Goal: Transaction & Acquisition: Book appointment/travel/reservation

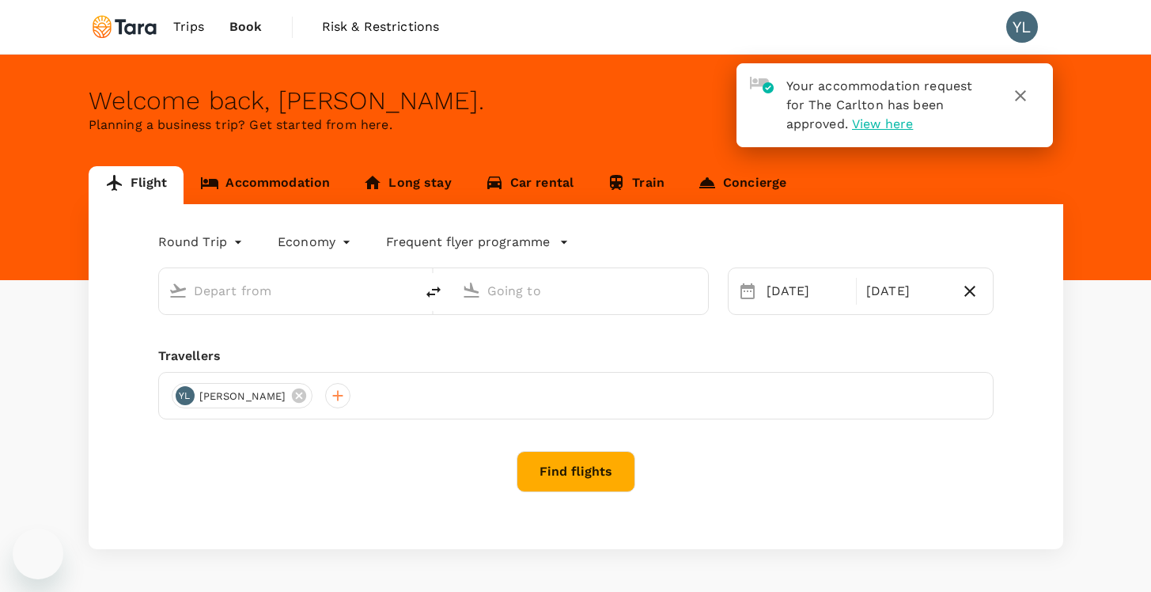
type input "Taiwan Taoyuan Intl (TPE)"
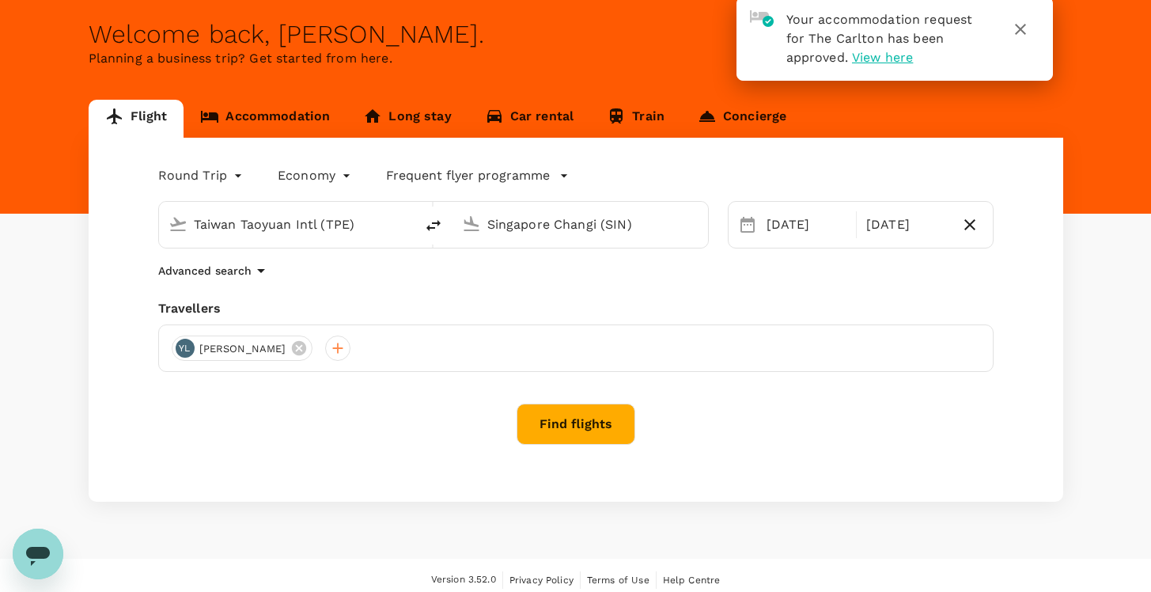
scroll to position [75, 0]
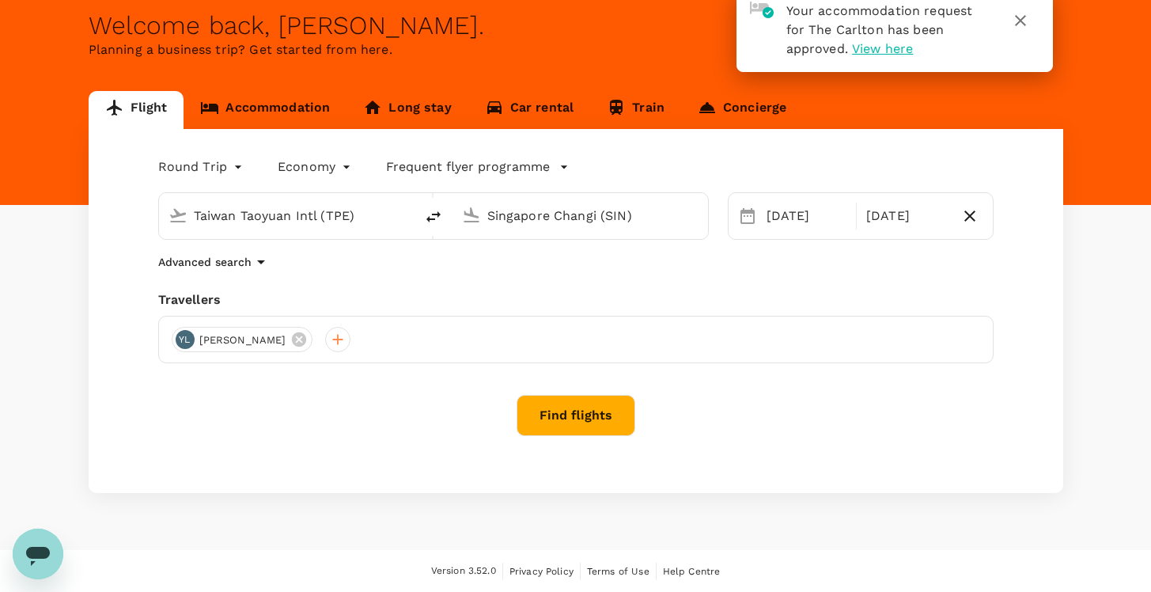
click at [501, 218] on input "Singapore Changi (SIN)" at bounding box center [580, 215] width 187 height 25
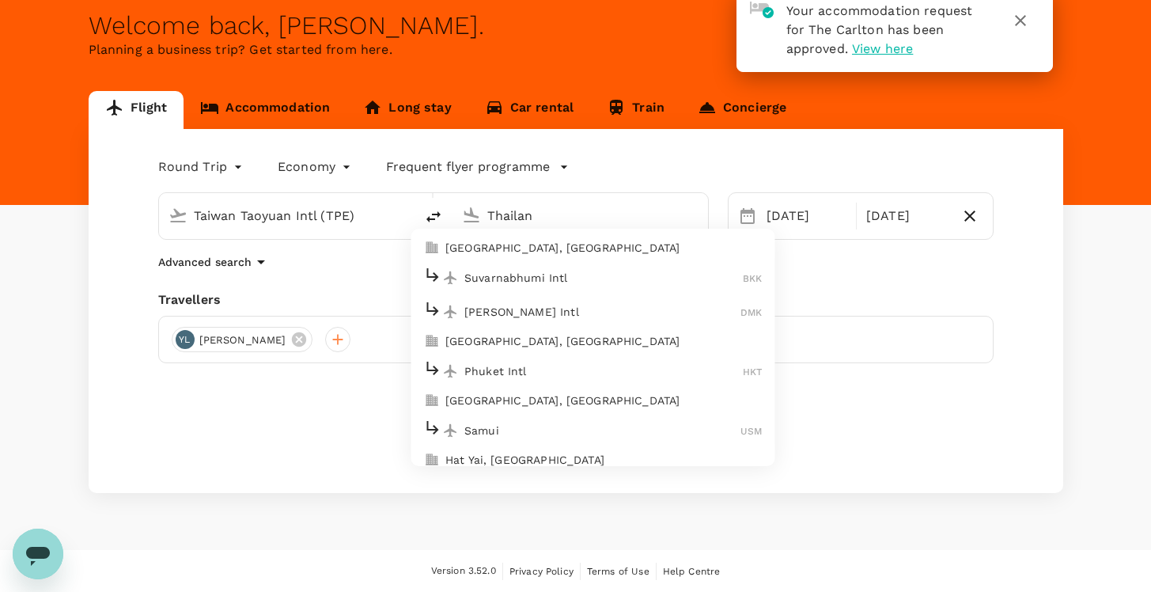
click at [485, 245] on p "[GEOGRAPHIC_DATA], [GEOGRAPHIC_DATA]" at bounding box center [603, 248] width 316 height 16
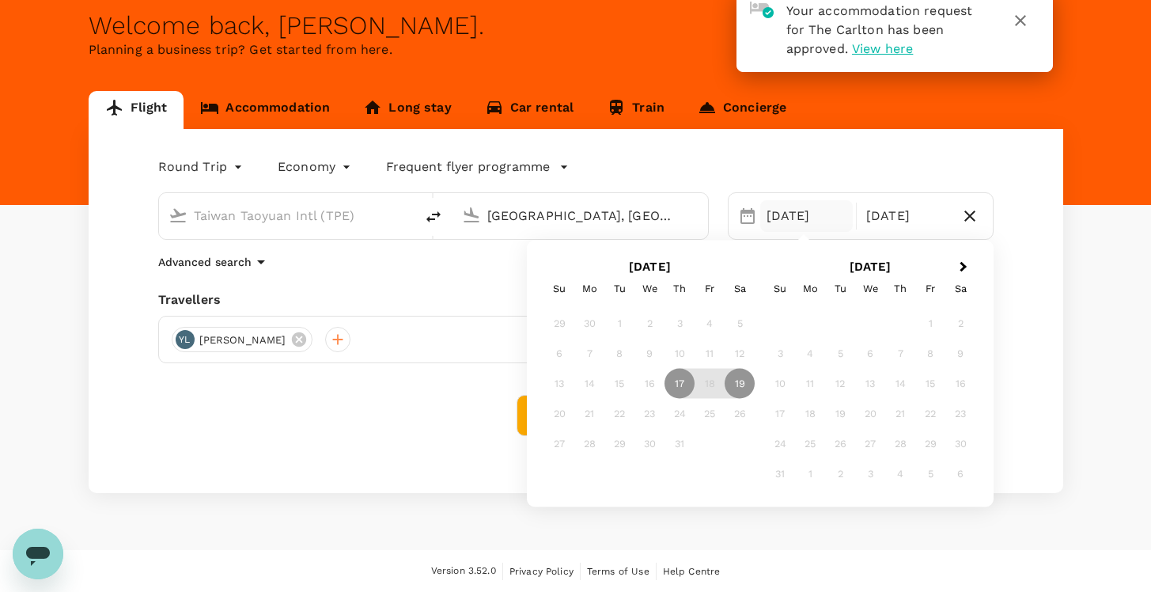
type input "[GEOGRAPHIC_DATA], [GEOGRAPHIC_DATA] (any)"
click at [804, 216] on div "[DATE]" at bounding box center [806, 216] width 93 height 32
click at [964, 262] on button "Next Month" at bounding box center [964, 267] width 25 height 25
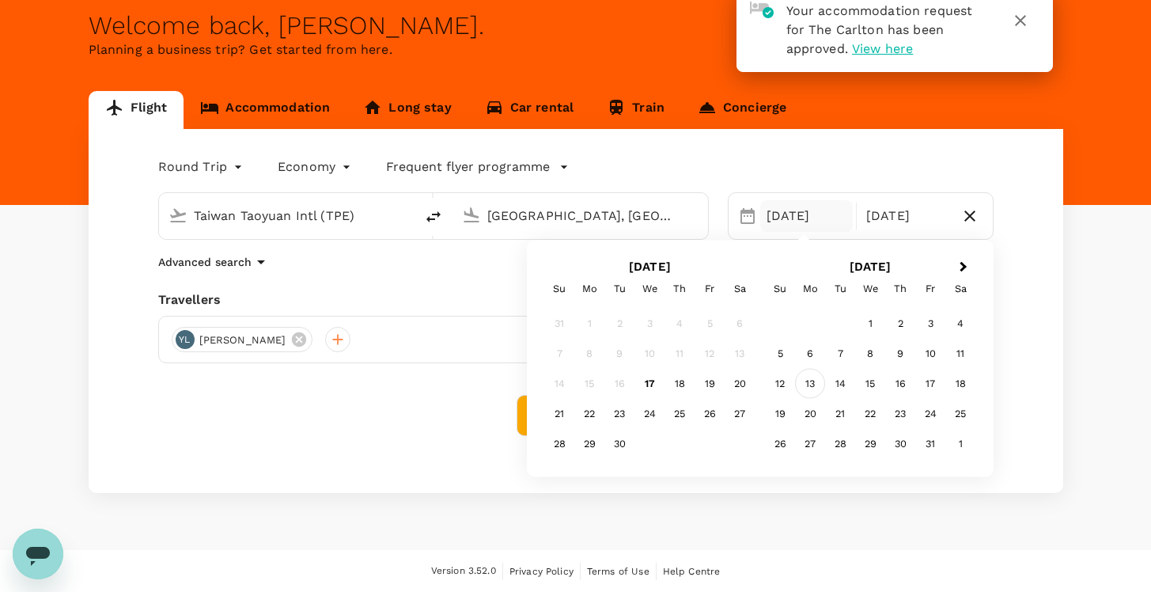
click at [808, 386] on div "13" at bounding box center [810, 384] width 30 height 30
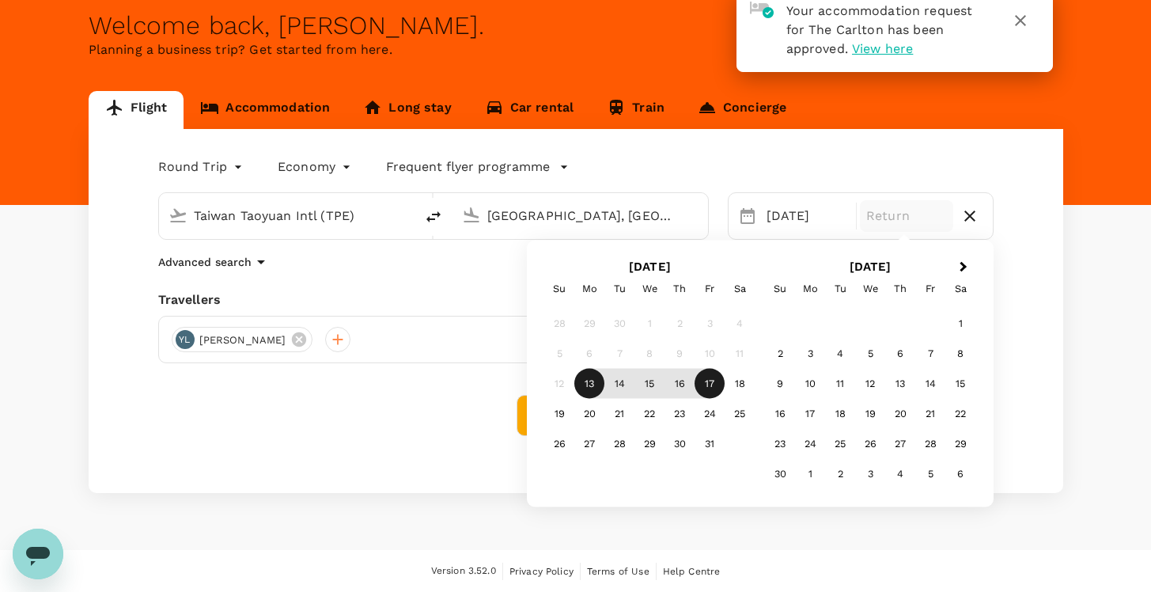
click at [714, 386] on div "17" at bounding box center [709, 384] width 30 height 30
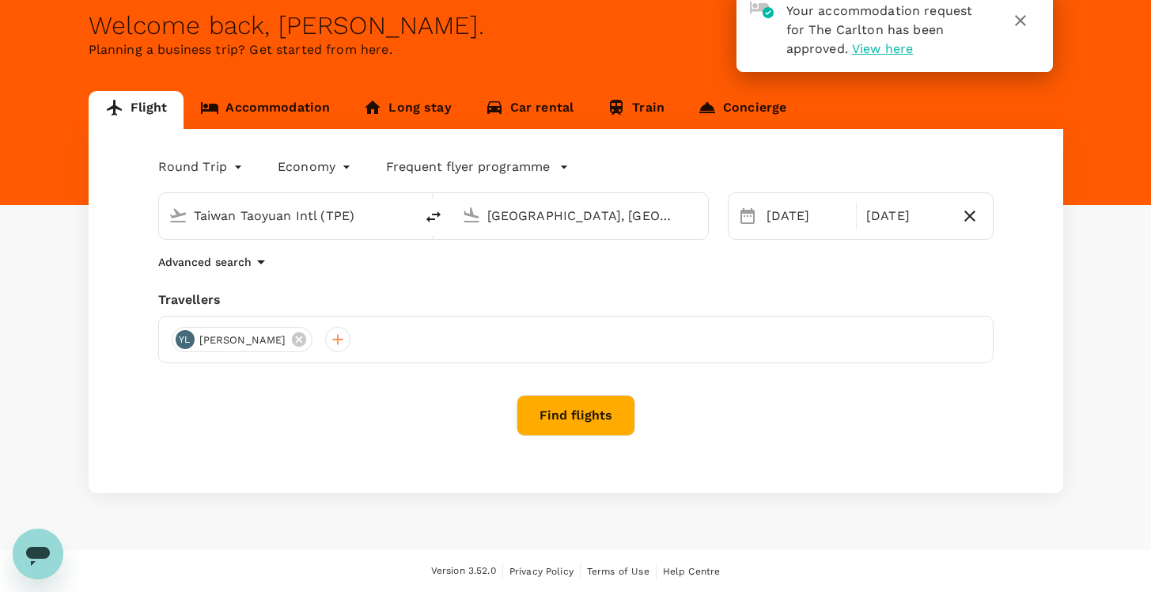
click at [565, 409] on button "Find flights" at bounding box center [575, 415] width 119 height 41
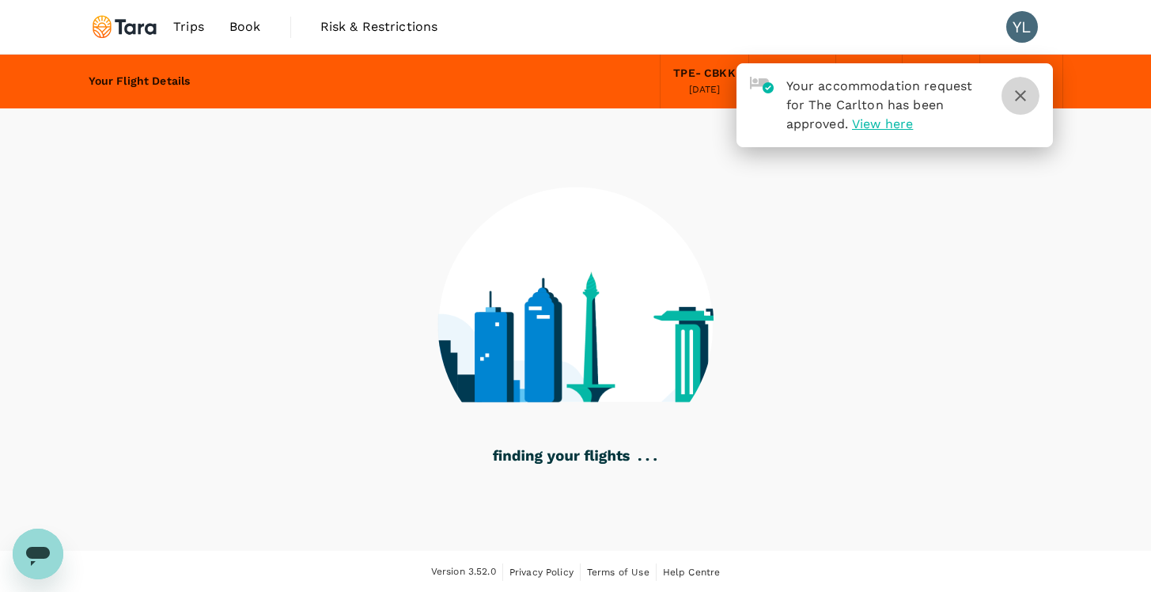
click at [1022, 99] on icon "button" at bounding box center [1020, 95] width 19 height 19
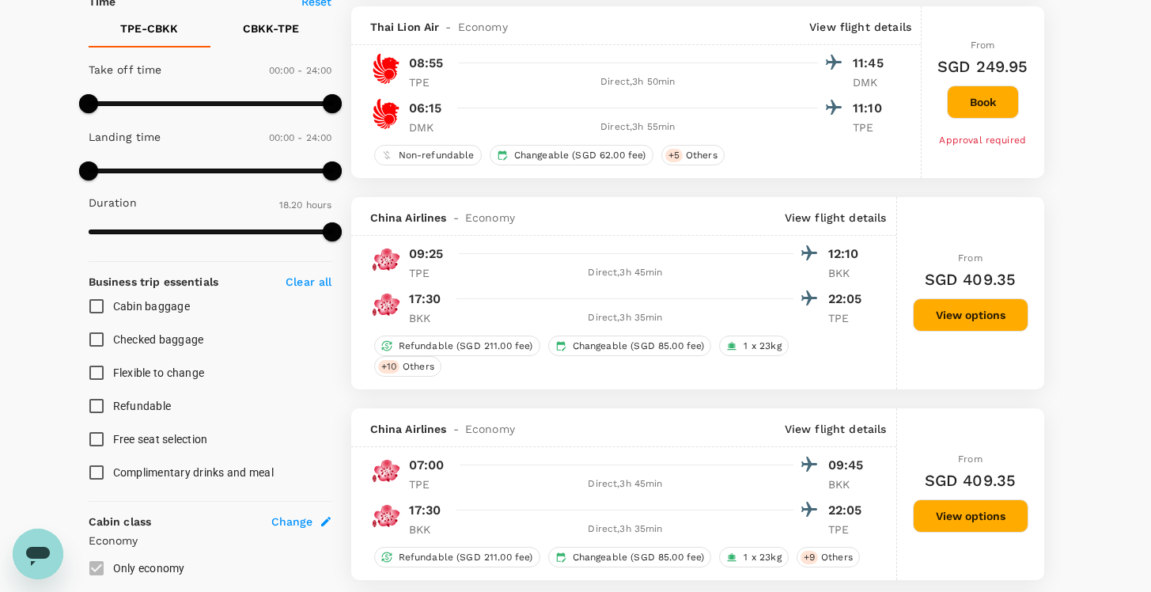
scroll to position [384, 0]
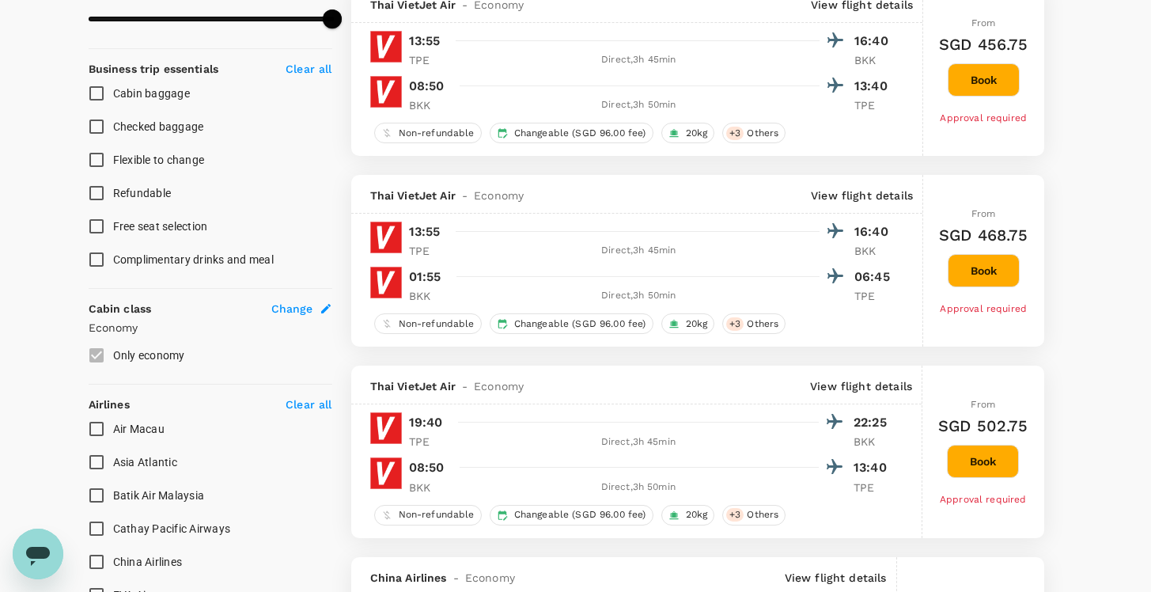
type input "1675"
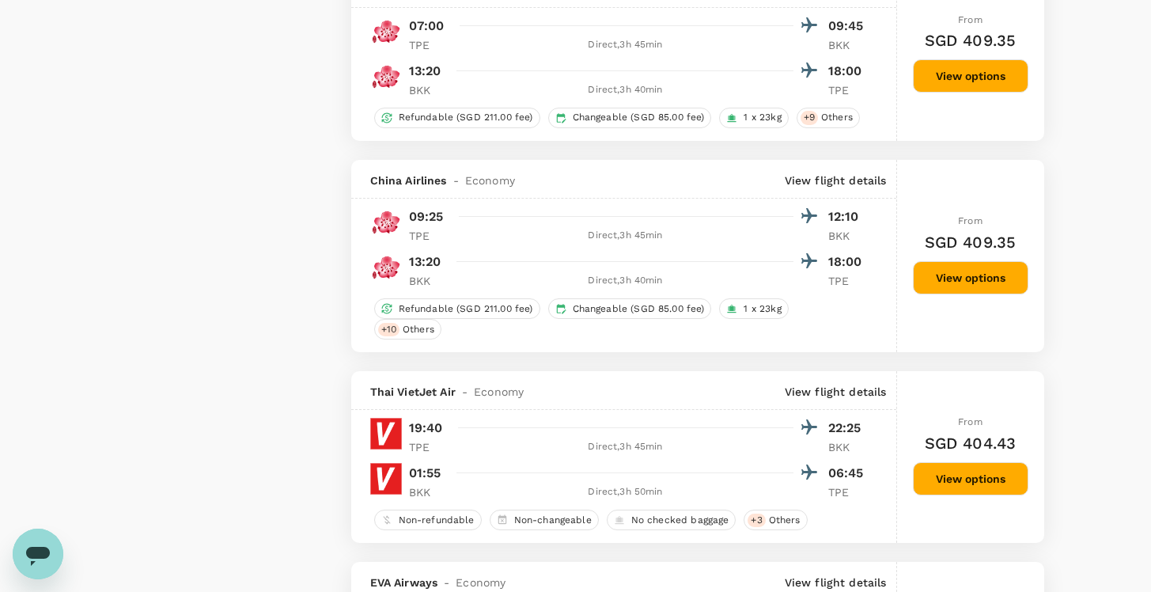
scroll to position [2330, 0]
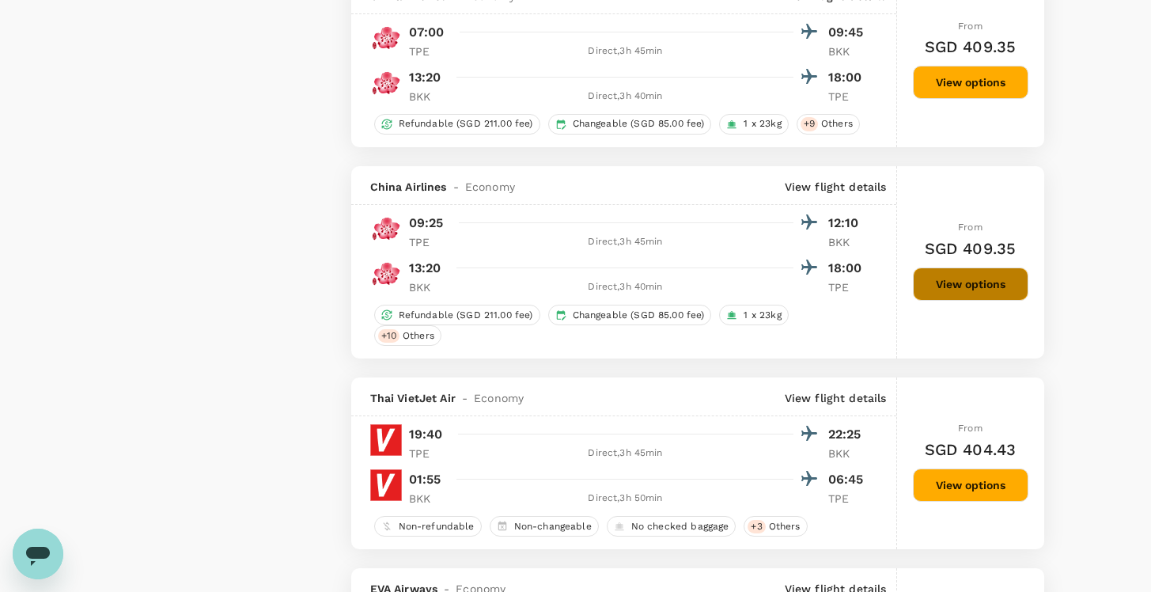
click at [963, 297] on button "View options" at bounding box center [970, 283] width 115 height 33
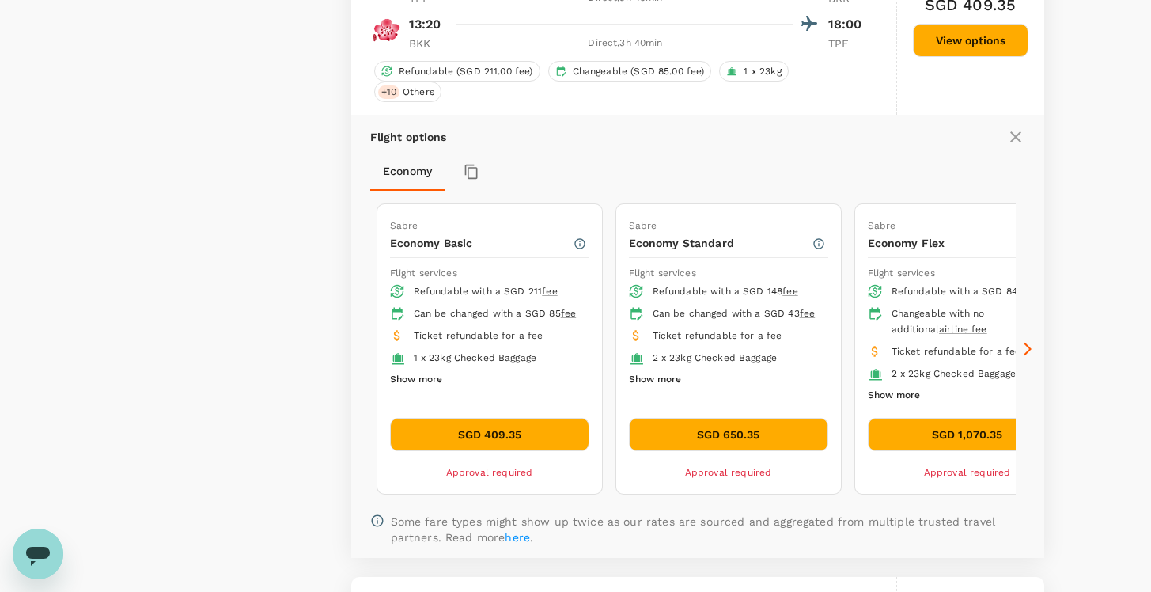
scroll to position [2594, 0]
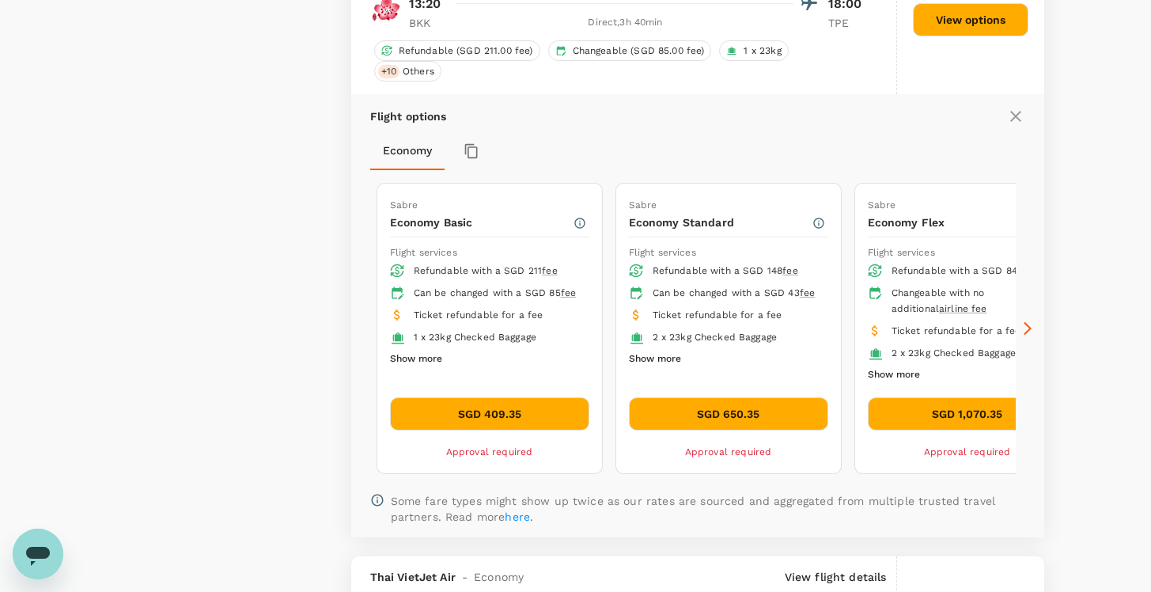
click at [516, 427] on button "SGD 409.35" at bounding box center [489, 413] width 199 height 33
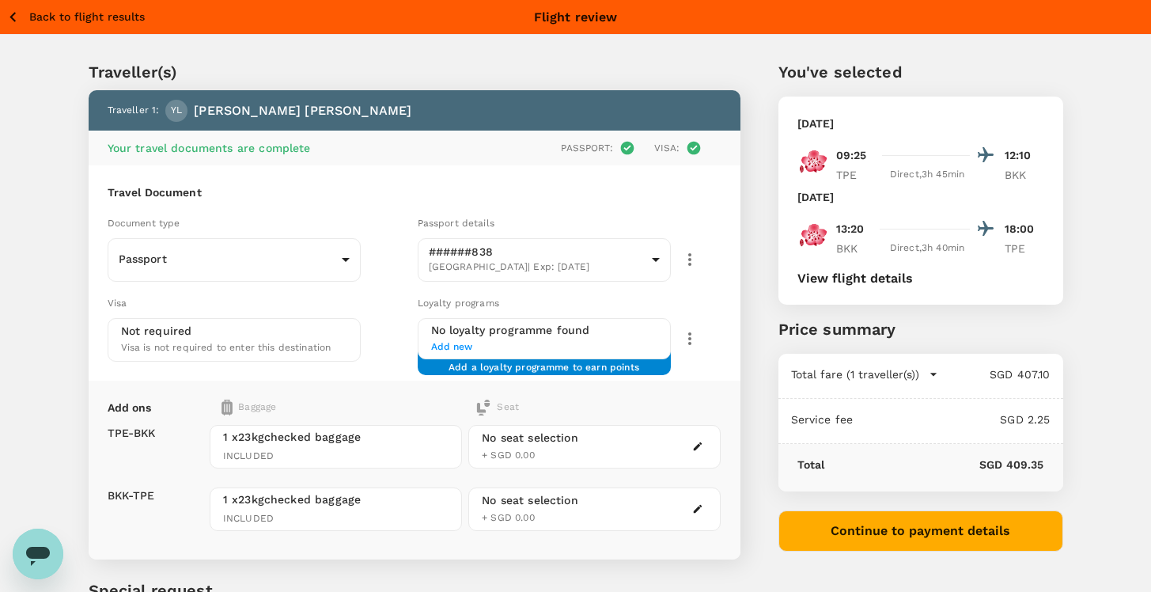
scroll to position [1, 0]
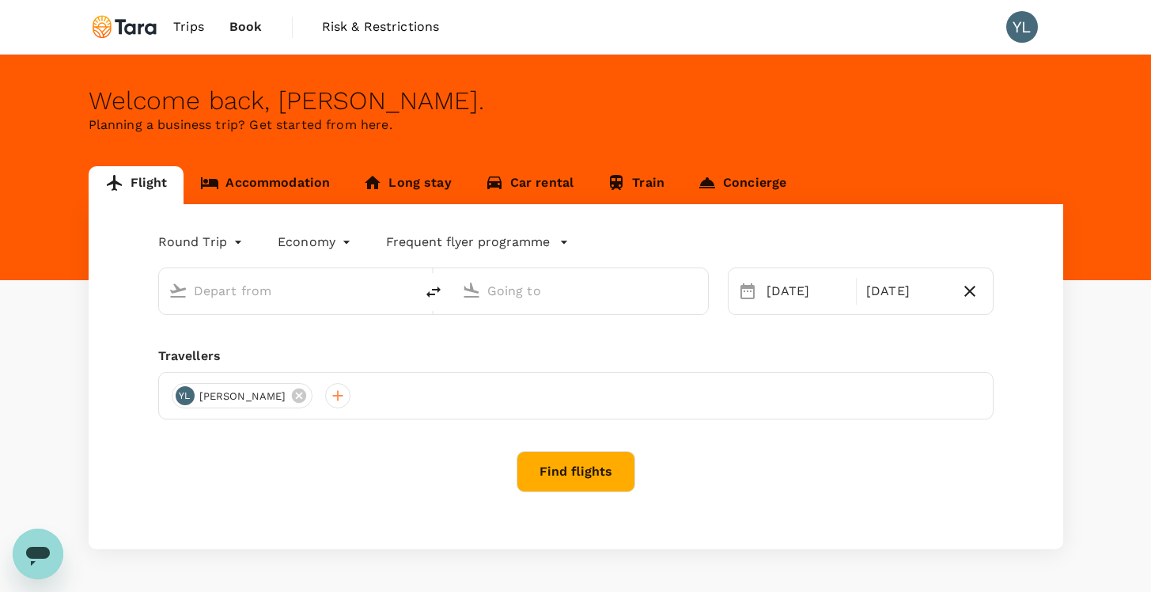
type input "Taiwan Taoyuan Intl (TPE)"
type input "Bangkok, Thailand (any)"
type input "Taiwan Taoyuan Intl (TPE)"
type input "Bangkok, Thailand (any)"
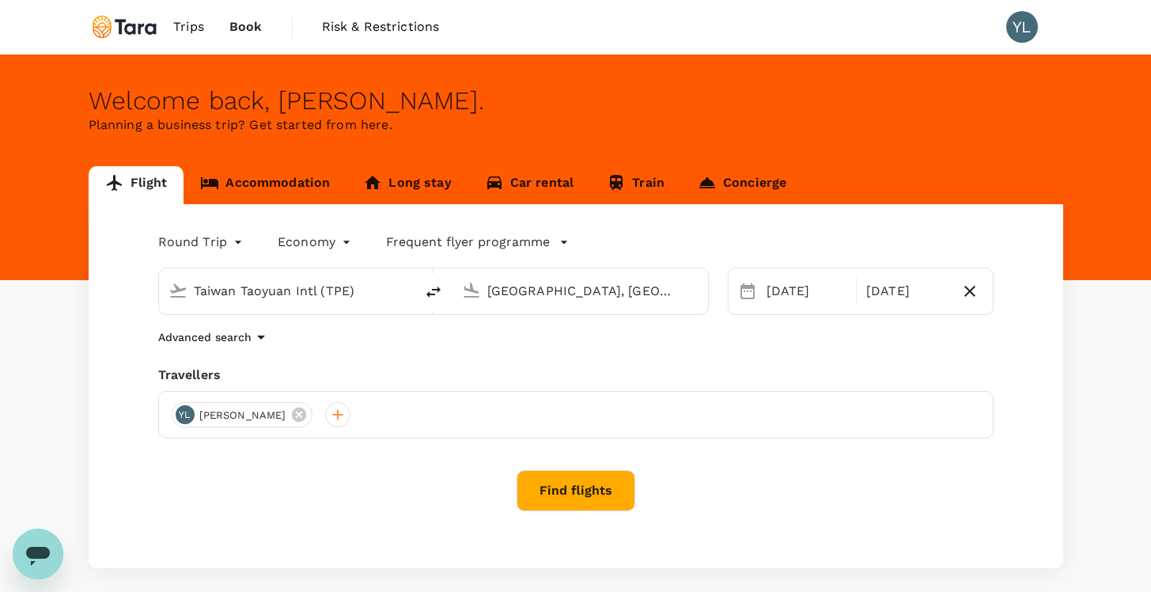
click at [568, 497] on button "Find flights" at bounding box center [575, 490] width 119 height 41
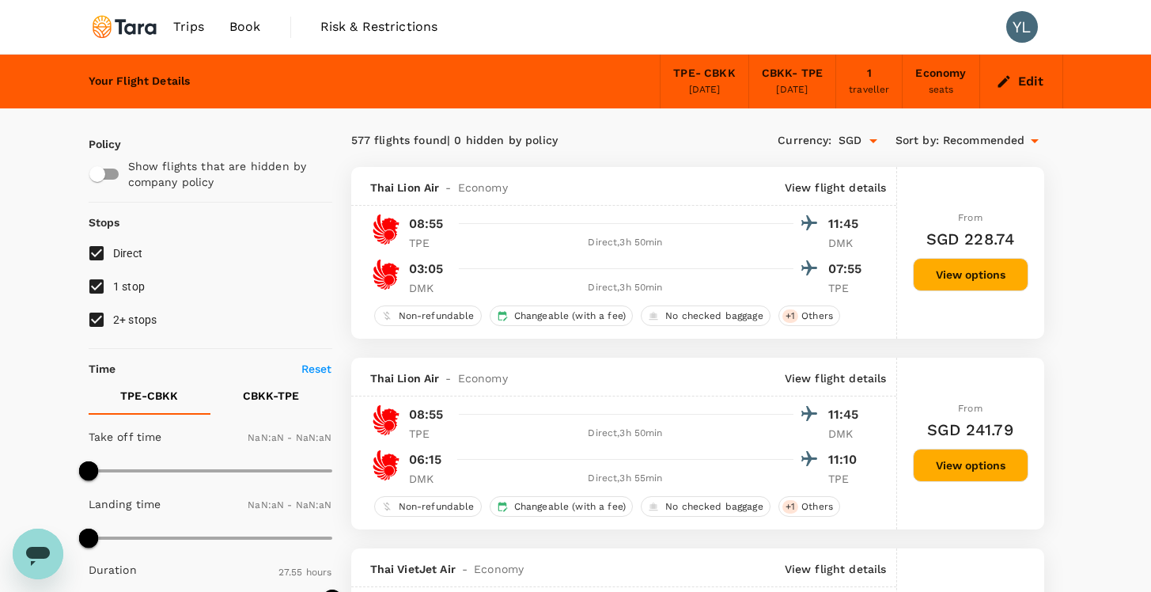
type input "1440"
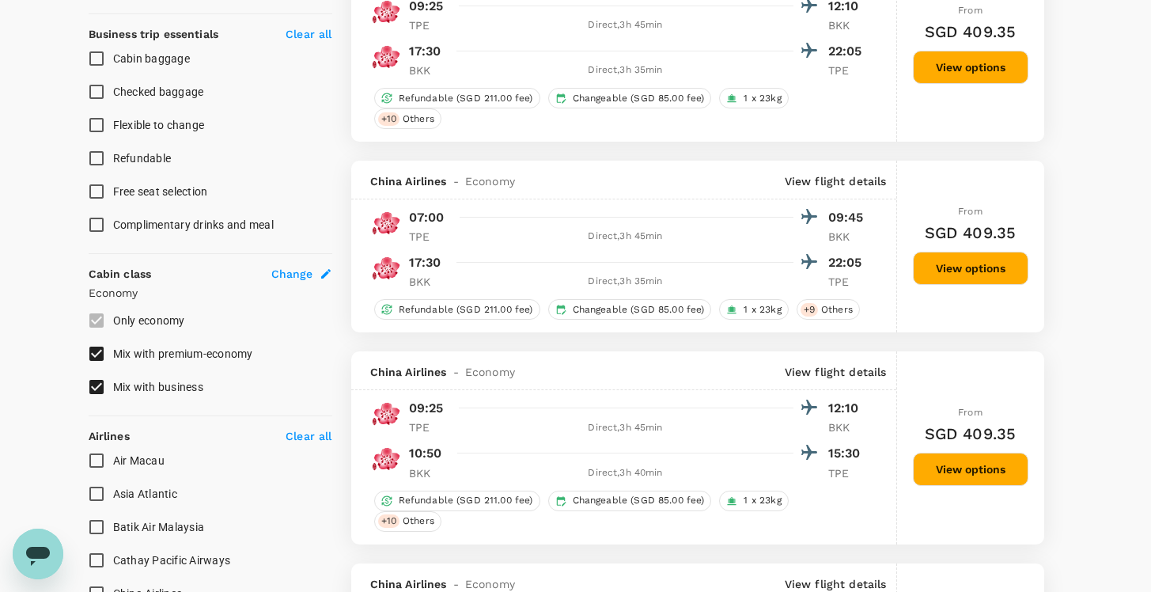
scroll to position [943, 0]
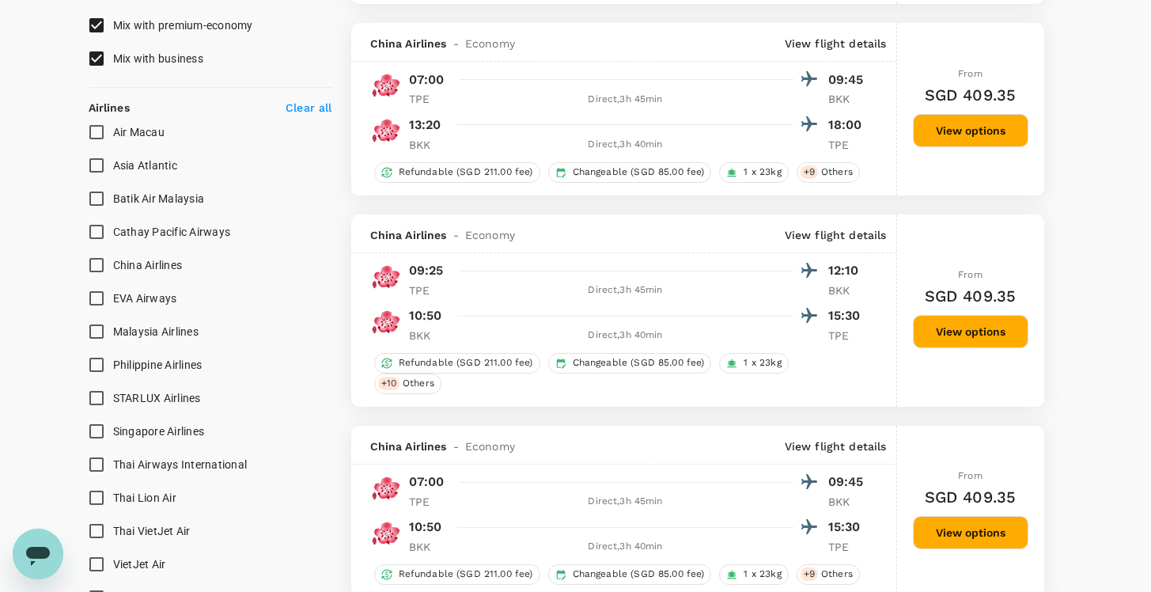
type input "1675"
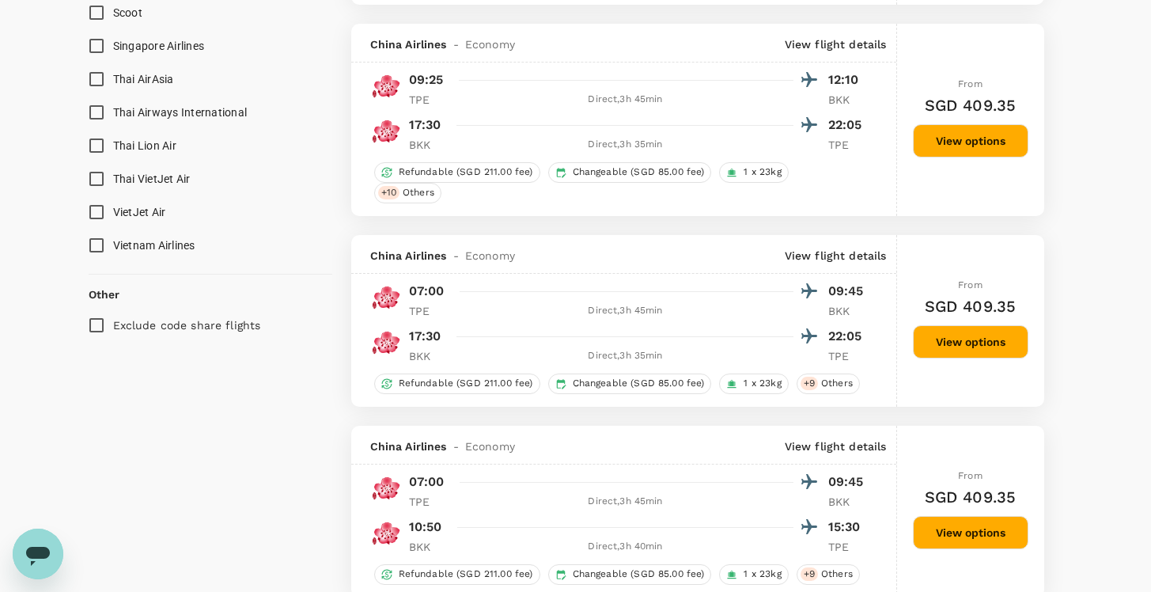
scroll to position [1561, 0]
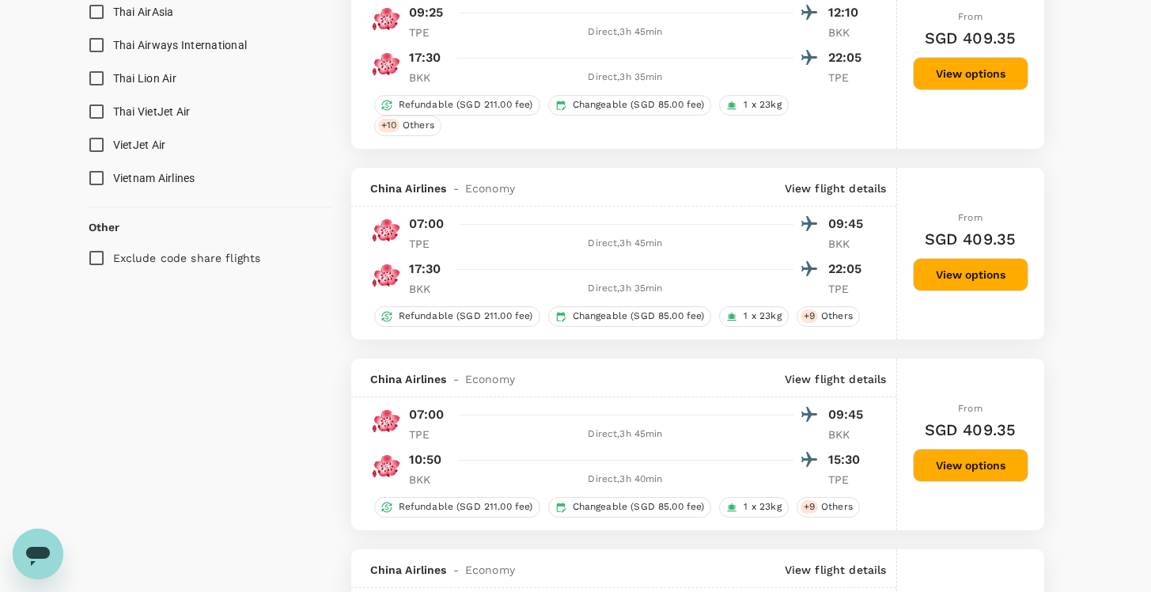
click at [941, 481] on button "View options" at bounding box center [970, 464] width 115 height 33
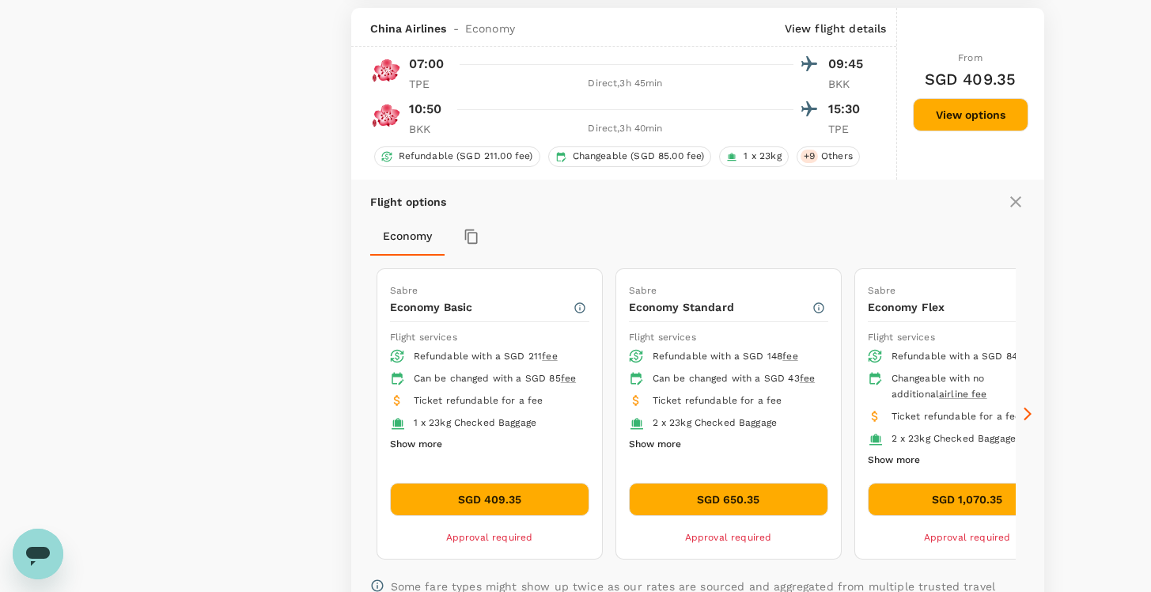
scroll to position [1926, 0]
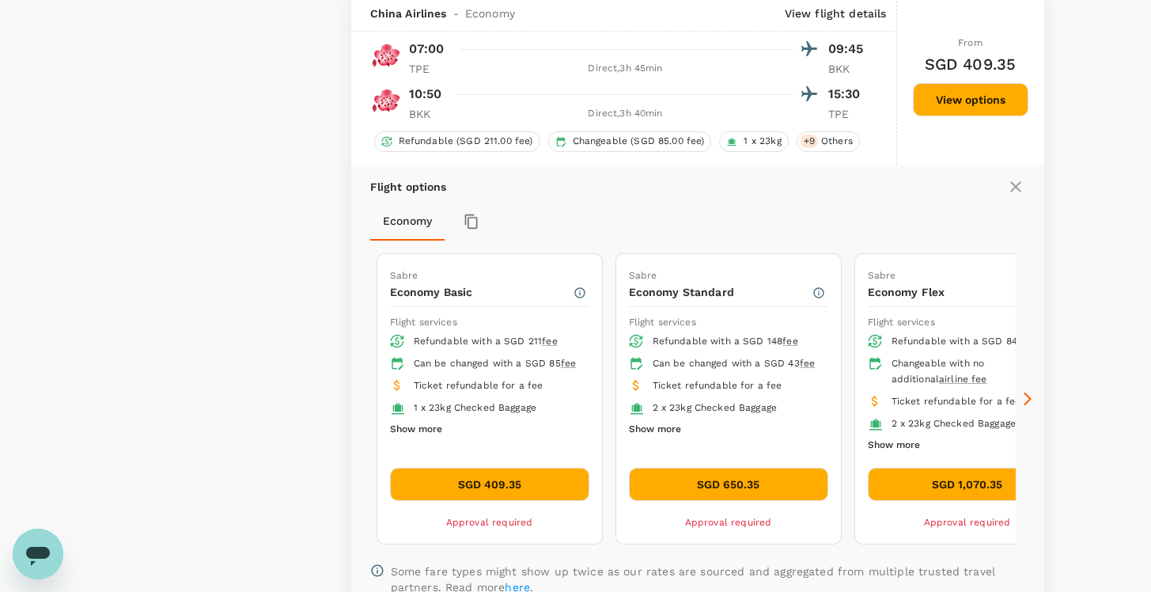
click at [521, 493] on button "SGD 409.35" at bounding box center [489, 483] width 199 height 33
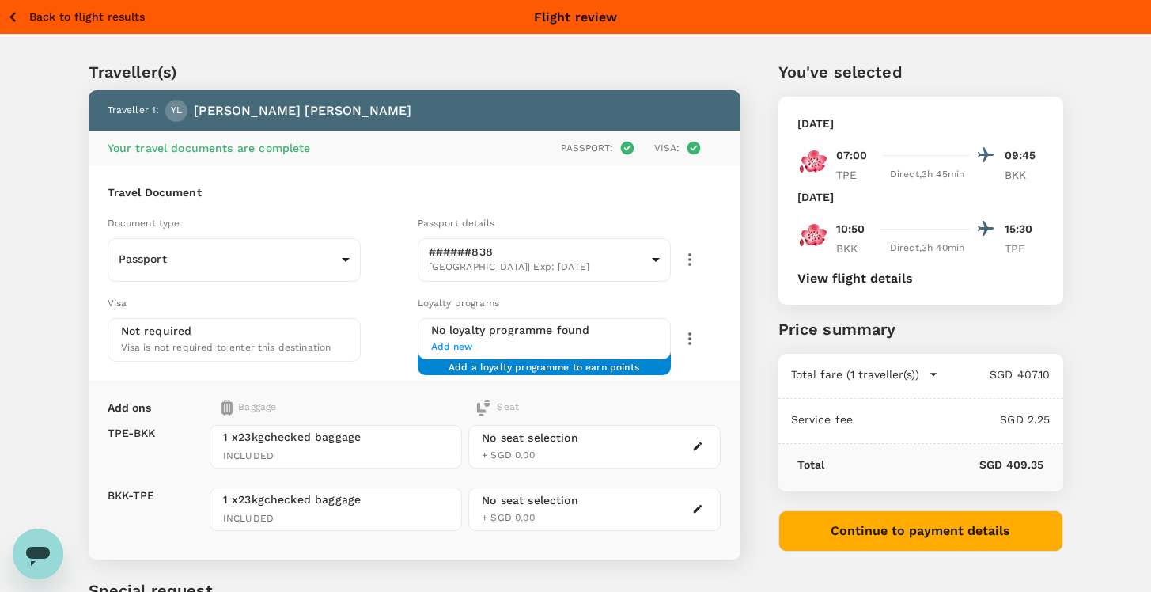
click at [693, 440] on icon "button" at bounding box center [697, 445] width 11 height 11
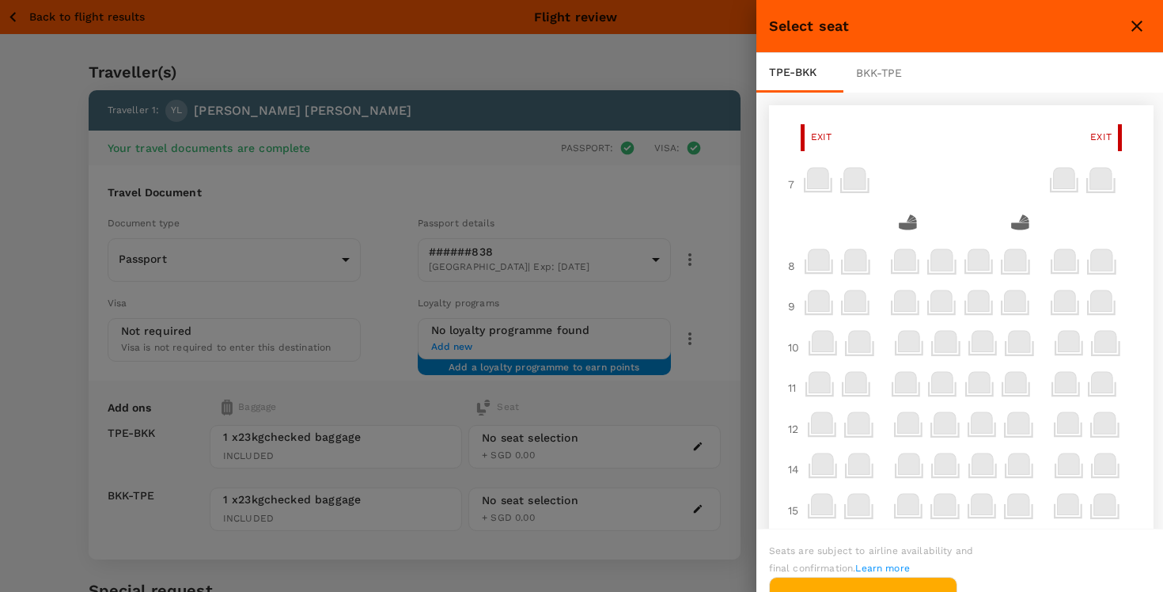
click at [876, 75] on div "BKK - TPE" at bounding box center [886, 73] width 87 height 40
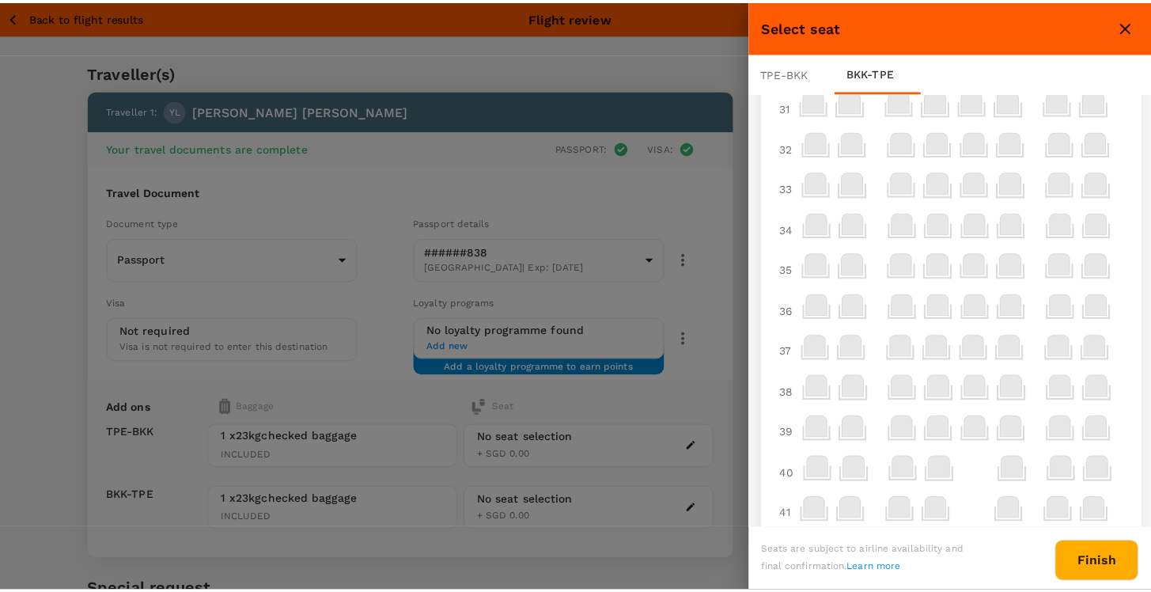
scroll to position [1402, 0]
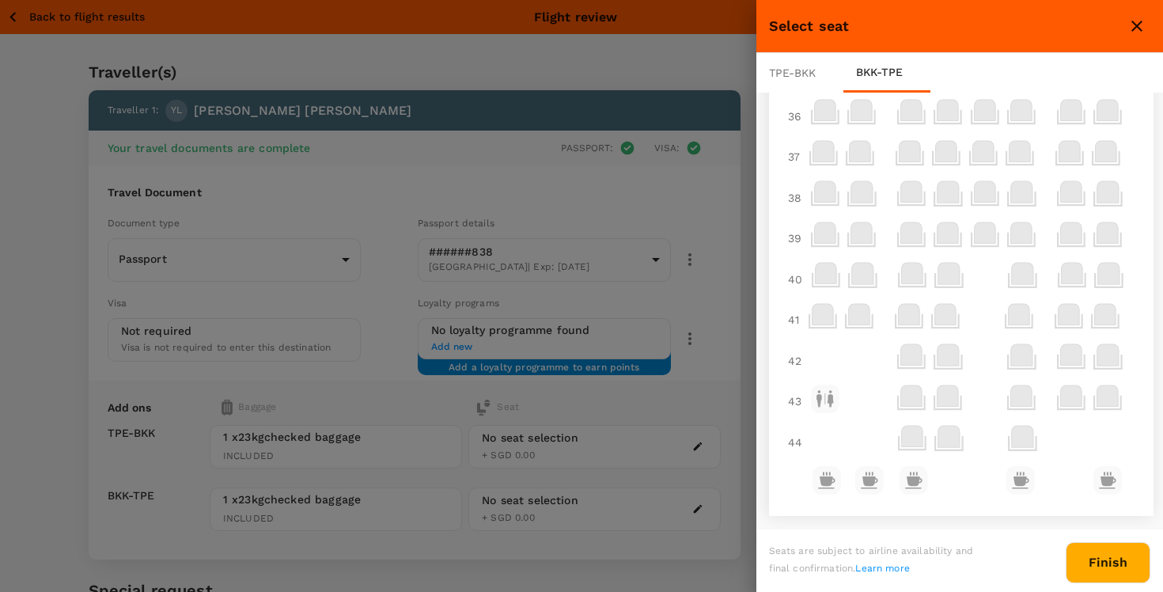
click at [1135, 25] on icon "close" at bounding box center [1136, 26] width 11 height 11
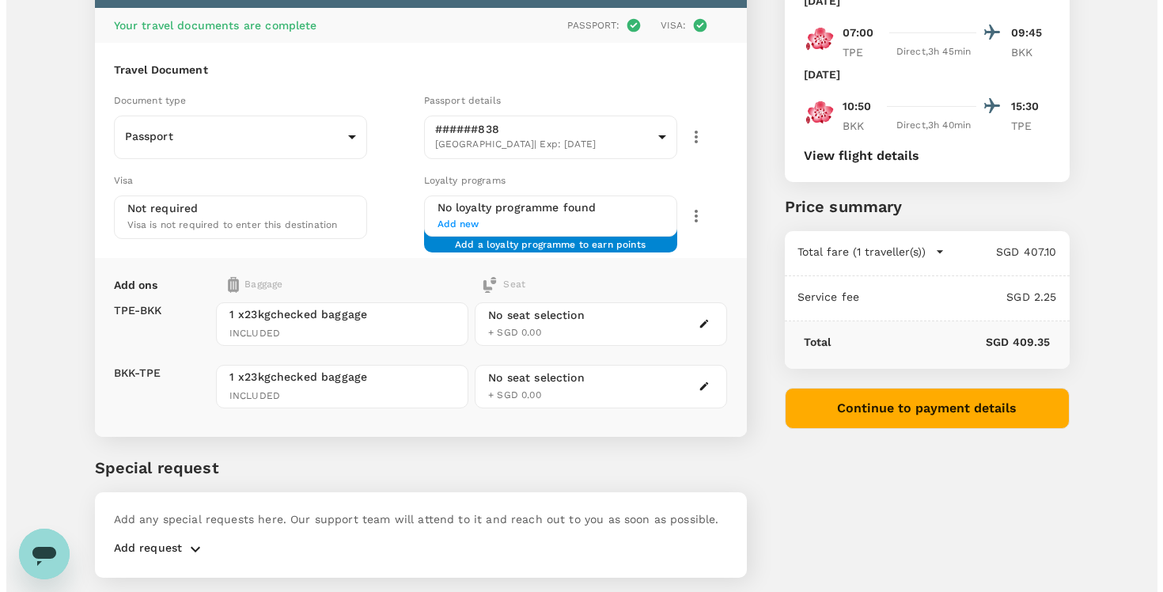
scroll to position [96, 0]
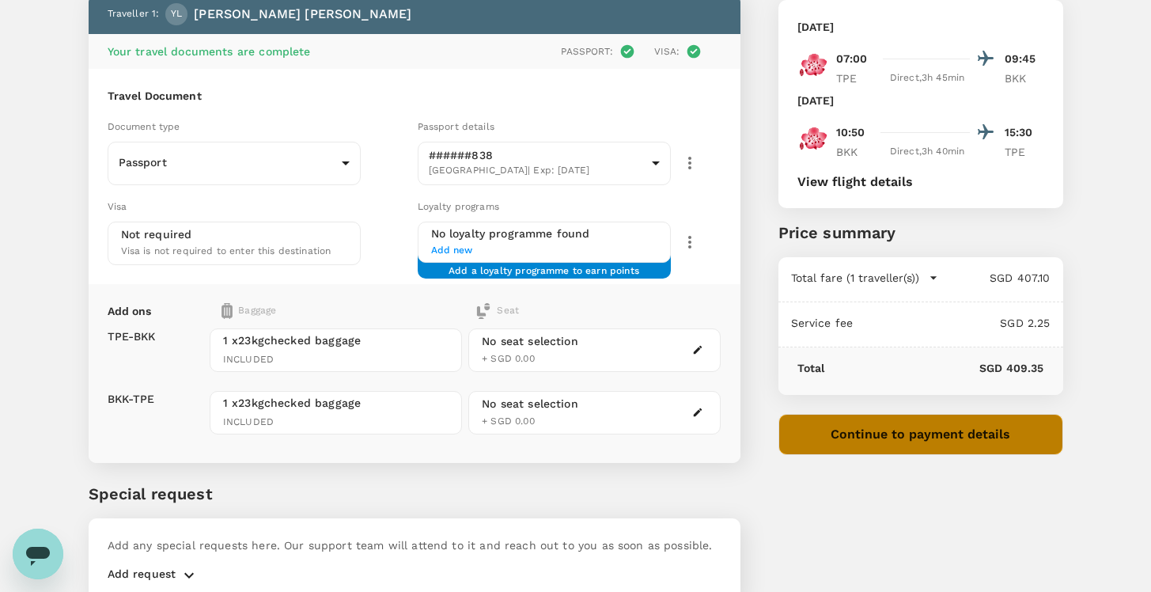
click at [821, 427] on button "Continue to payment details" at bounding box center [920, 434] width 285 height 41
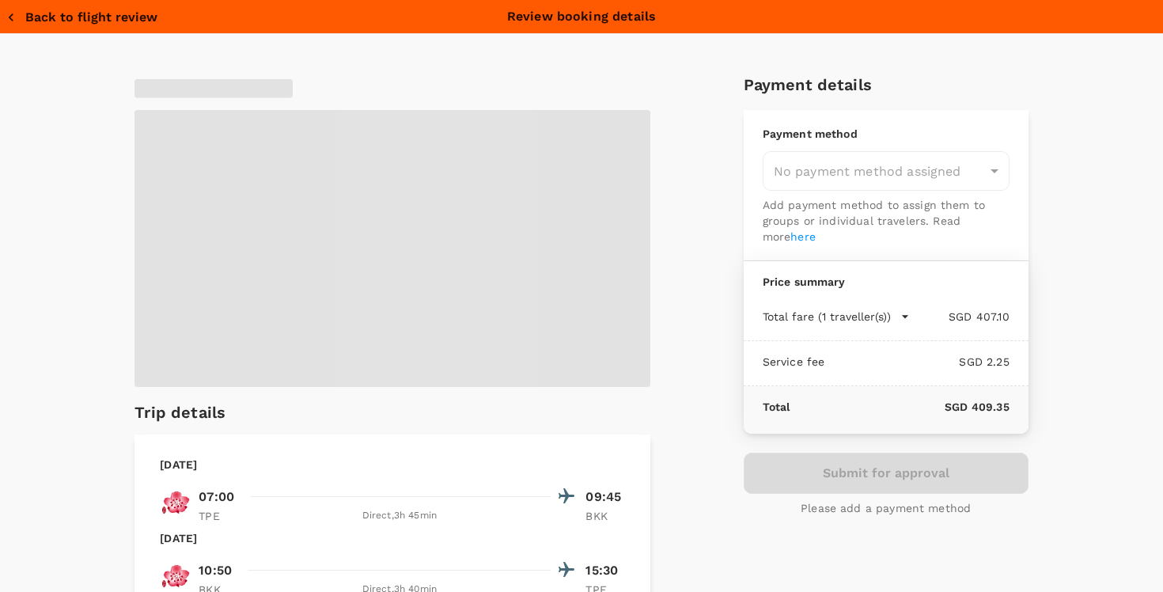
type input "9b978822-4779-4897-880a-17c8504d3706"
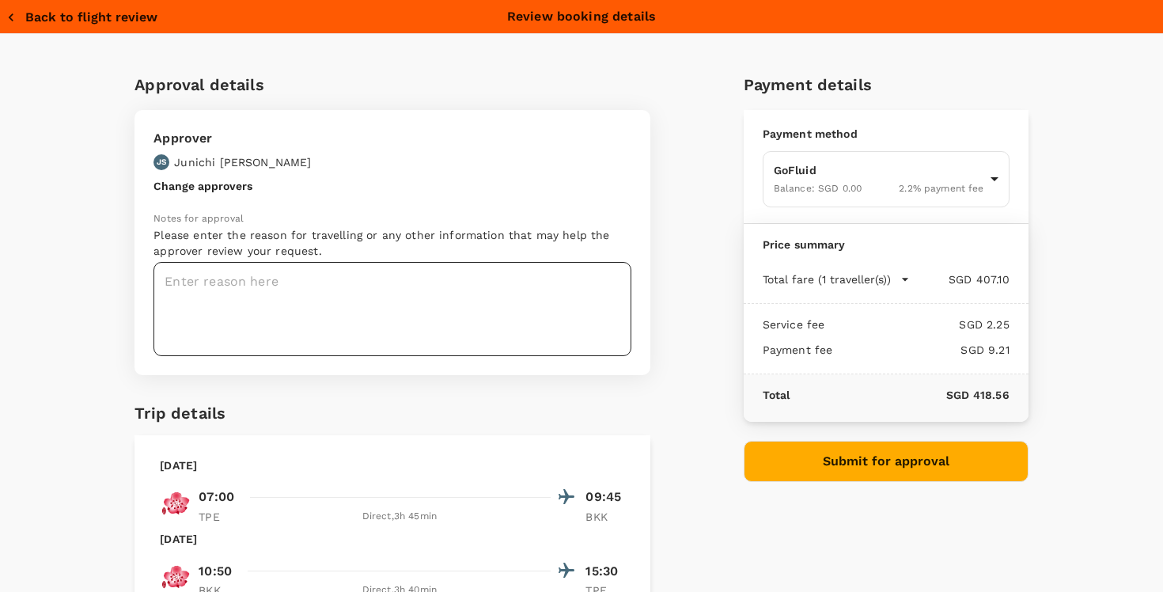
click at [414, 288] on textarea at bounding box center [392, 309] width 478 height 94
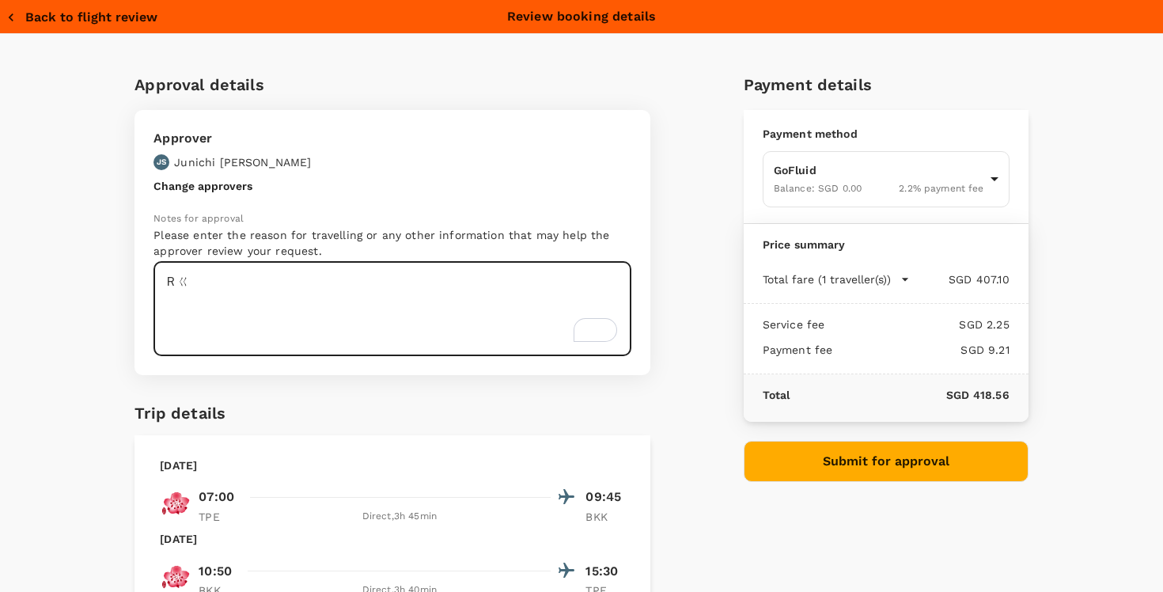
type textarea "Ｒ"
type textarea "renewable energy training with Agora"
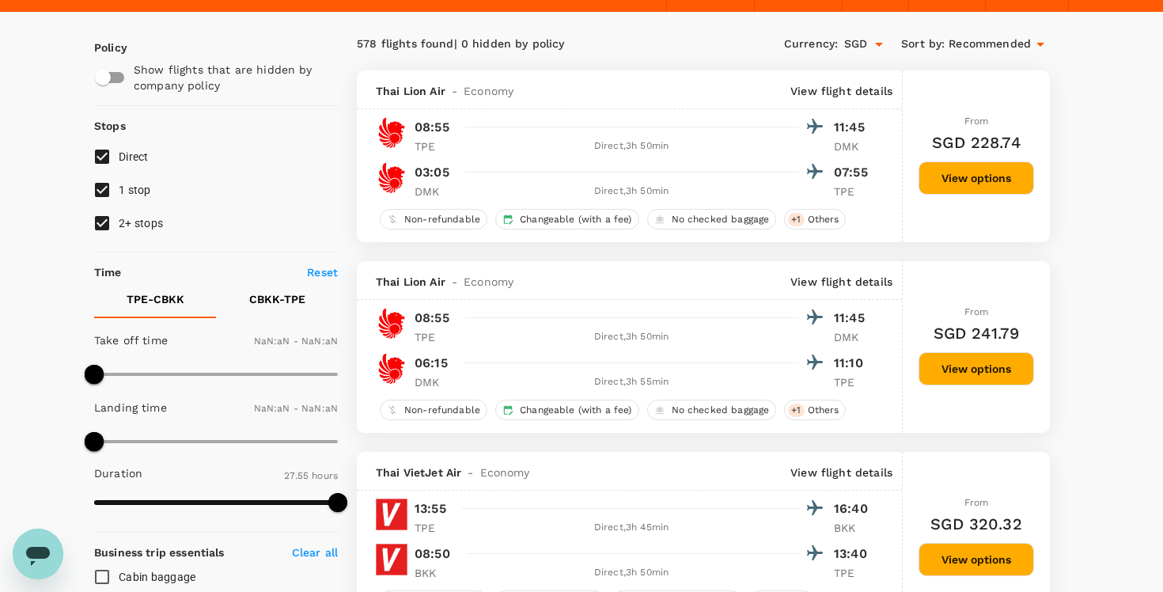
type input "1440"
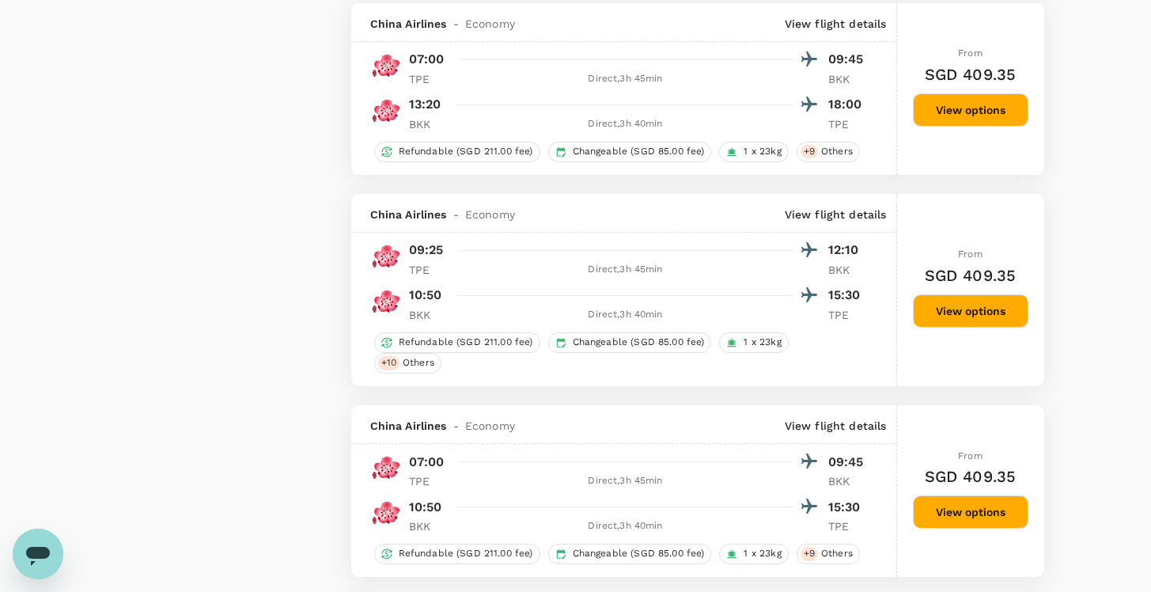
scroll to position [1926, 0]
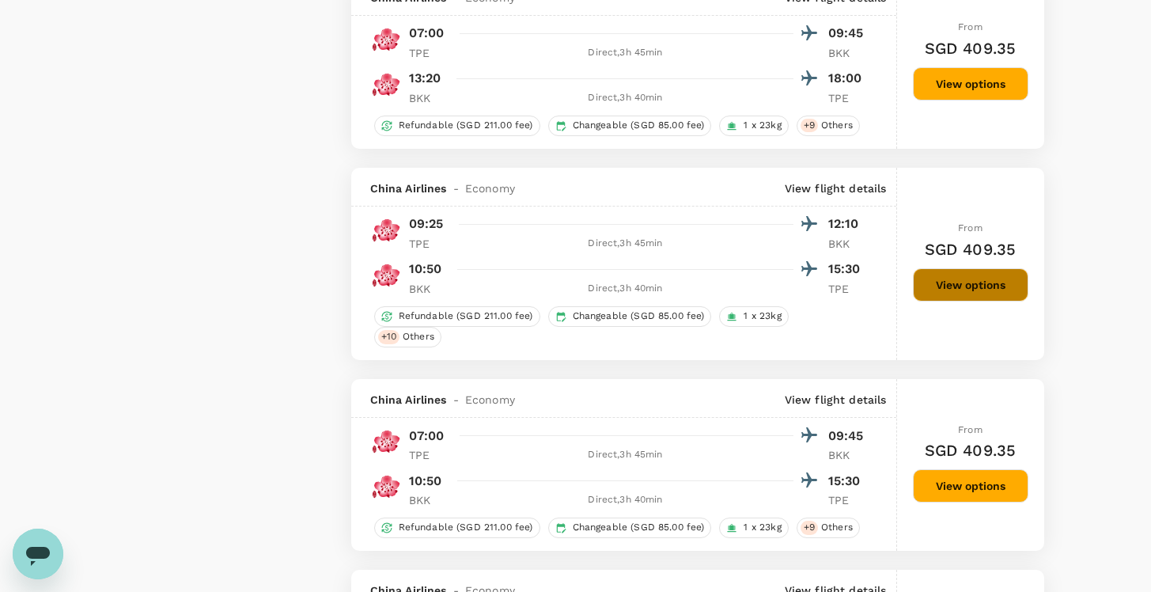
click at [943, 301] on button "View options" at bounding box center [970, 284] width 115 height 33
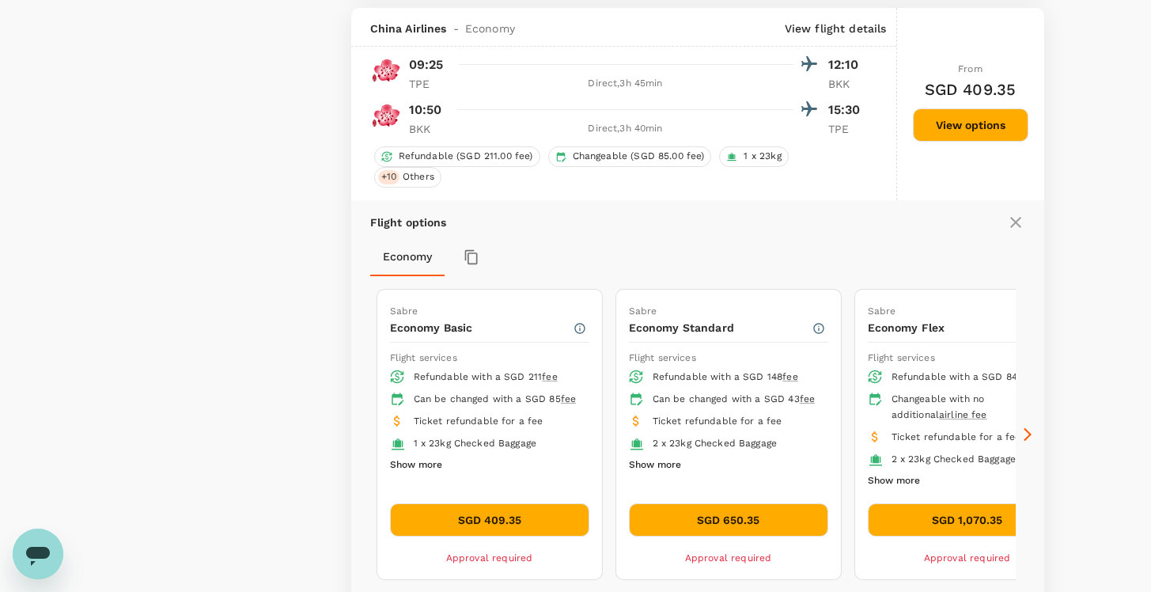
scroll to position [2316, 0]
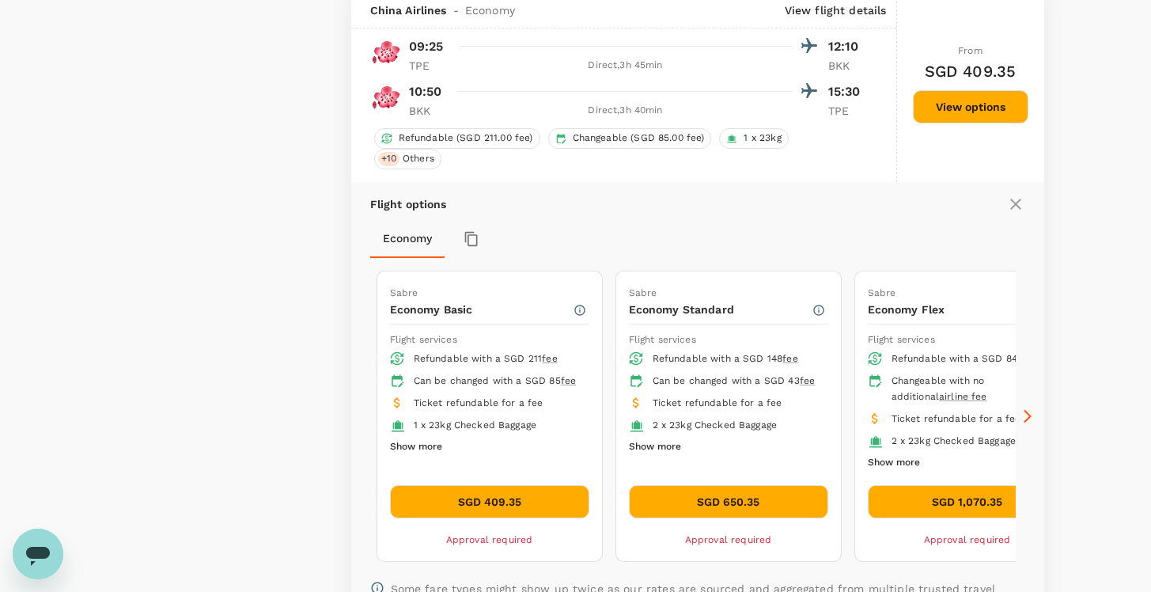
click at [491, 514] on button "SGD 409.35" at bounding box center [489, 501] width 199 height 33
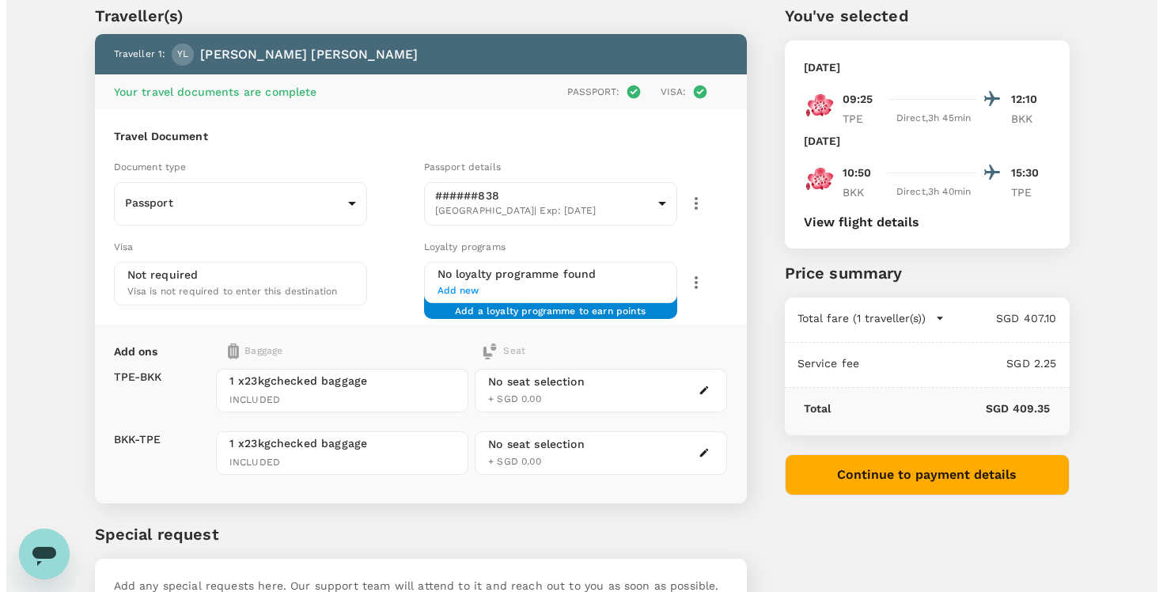
scroll to position [66, 0]
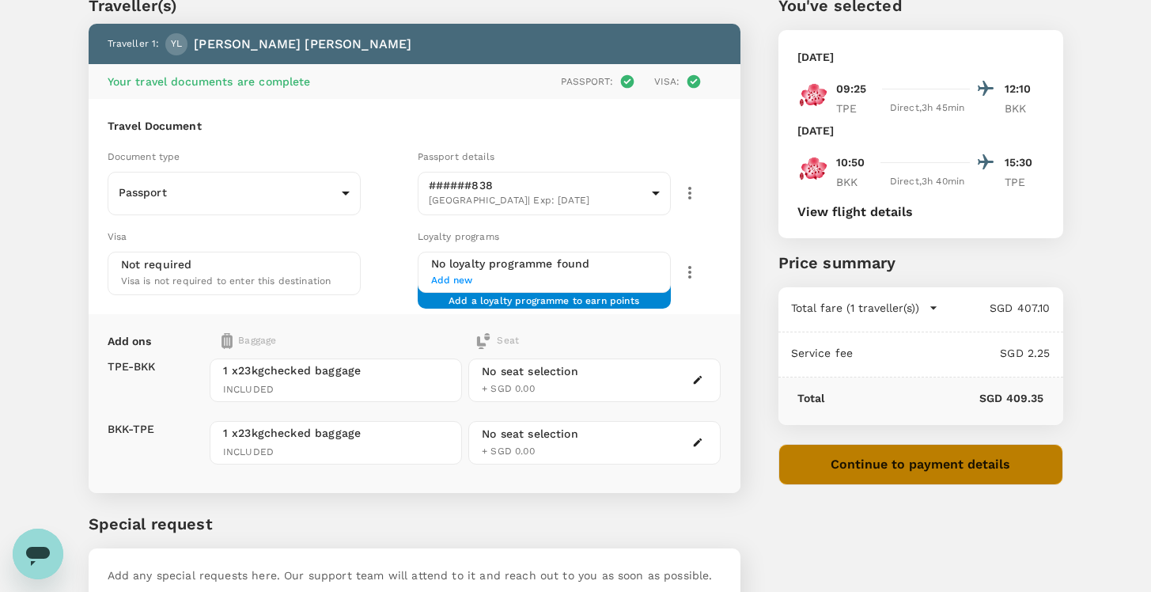
click at [830, 464] on button "Continue to payment details" at bounding box center [920, 464] width 285 height 41
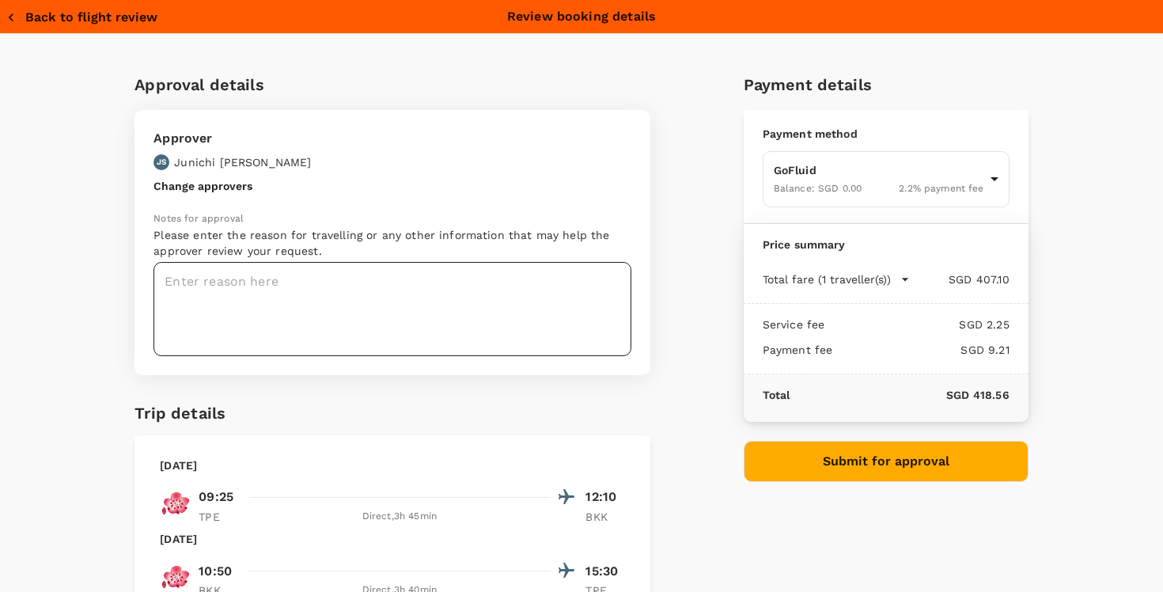
click at [182, 293] on textarea at bounding box center [392, 309] width 478 height 94
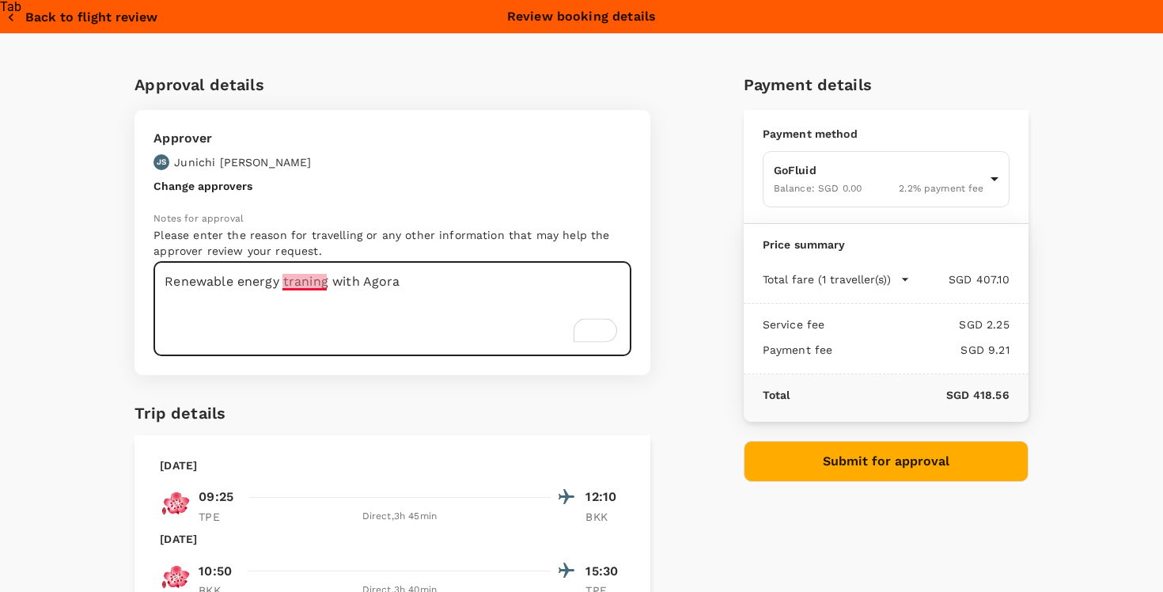
click at [301, 286] on textarea "Renewable energy traning with Agora" at bounding box center [392, 309] width 478 height 94
click at [295, 286] on textarea "Renewable energy traning with Agora" at bounding box center [392, 309] width 478 height 94
type textarea "Renewable energy training with Agora"
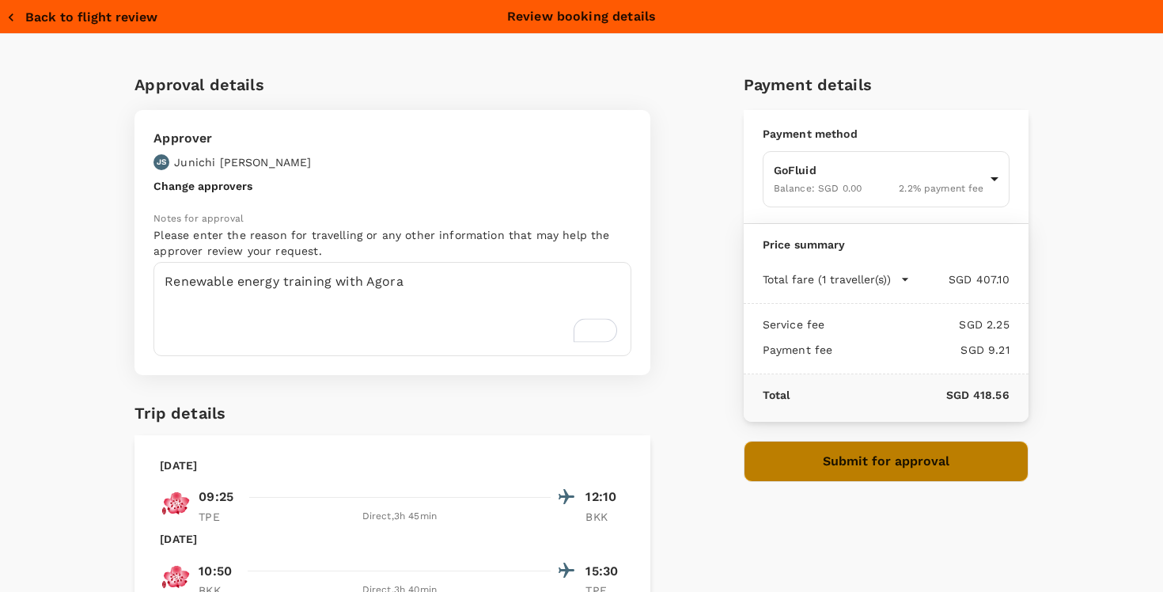
click at [829, 463] on button "Submit for approval" at bounding box center [885, 460] width 285 height 41
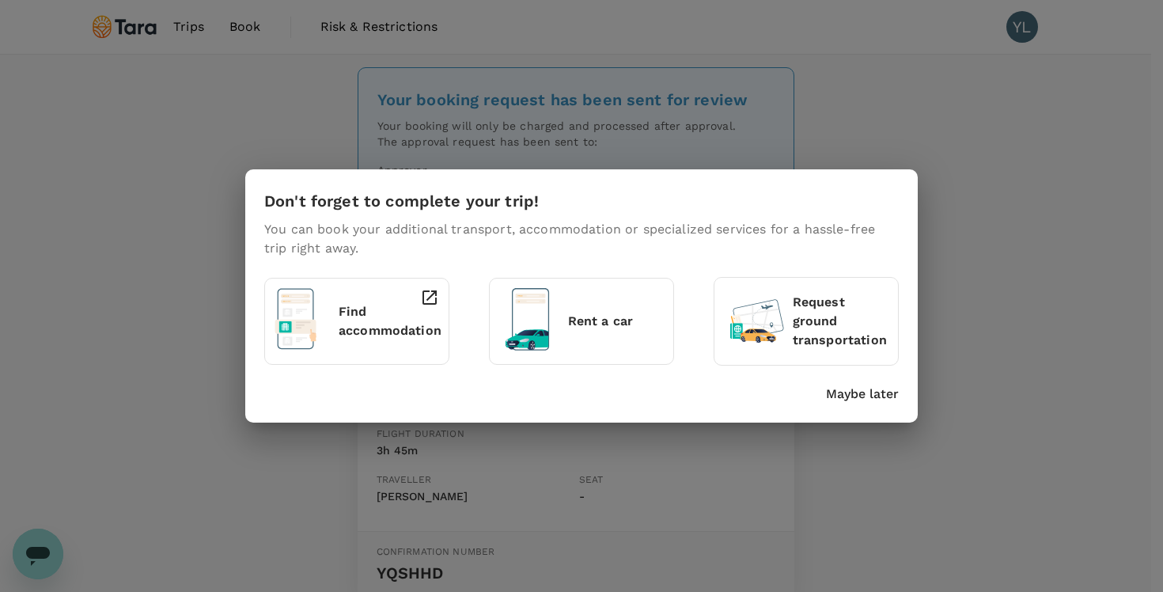
click at [843, 391] on p "Maybe later" at bounding box center [862, 393] width 73 height 19
